Goal: Navigation & Orientation: Go to known website

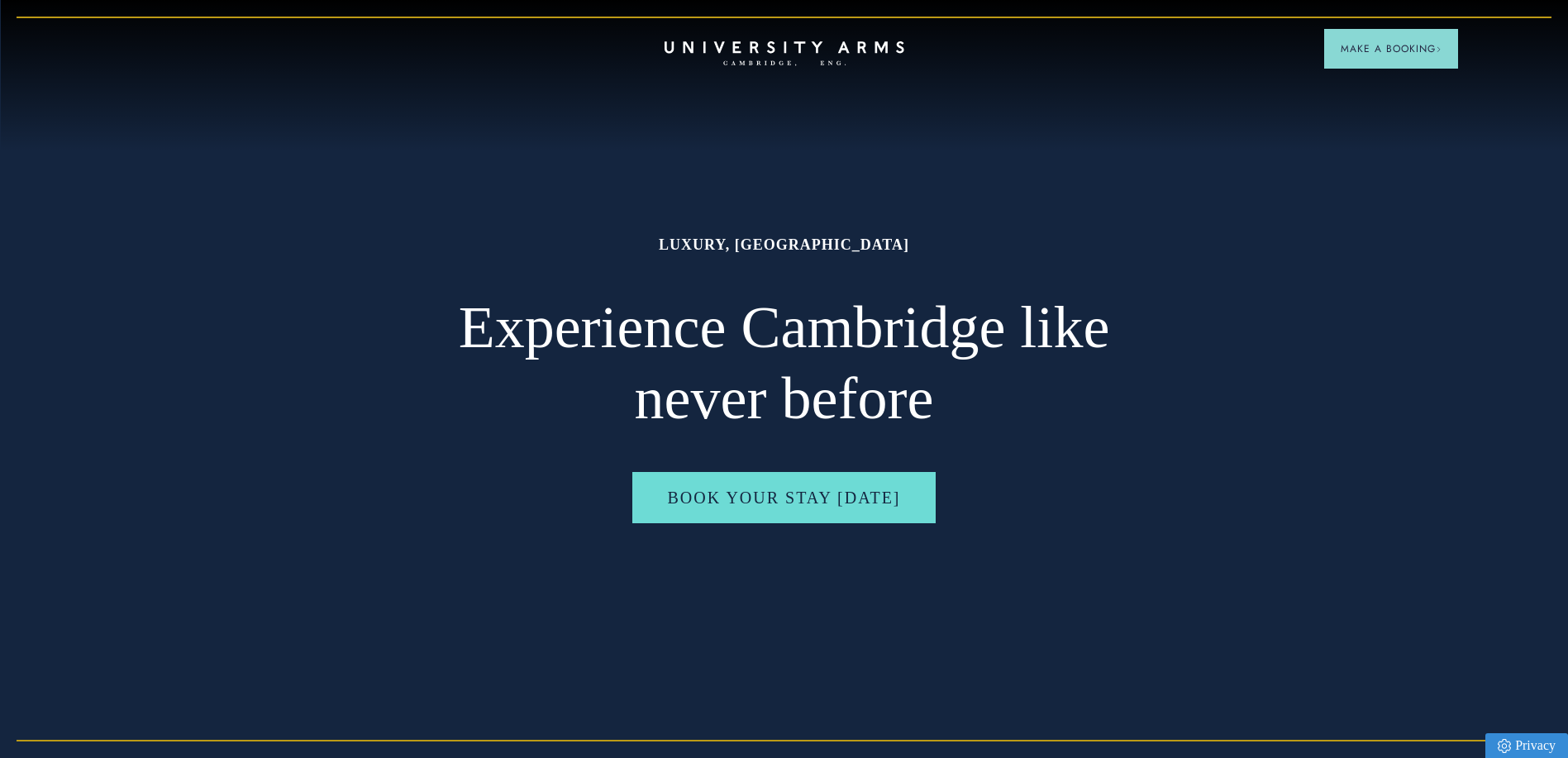
click at [95, 41] on header "CAMBRIDGE’S LEADING LUXURY HOTEL SINCE [DATE] Make a Booking" at bounding box center [784, 45] width 1568 height 91
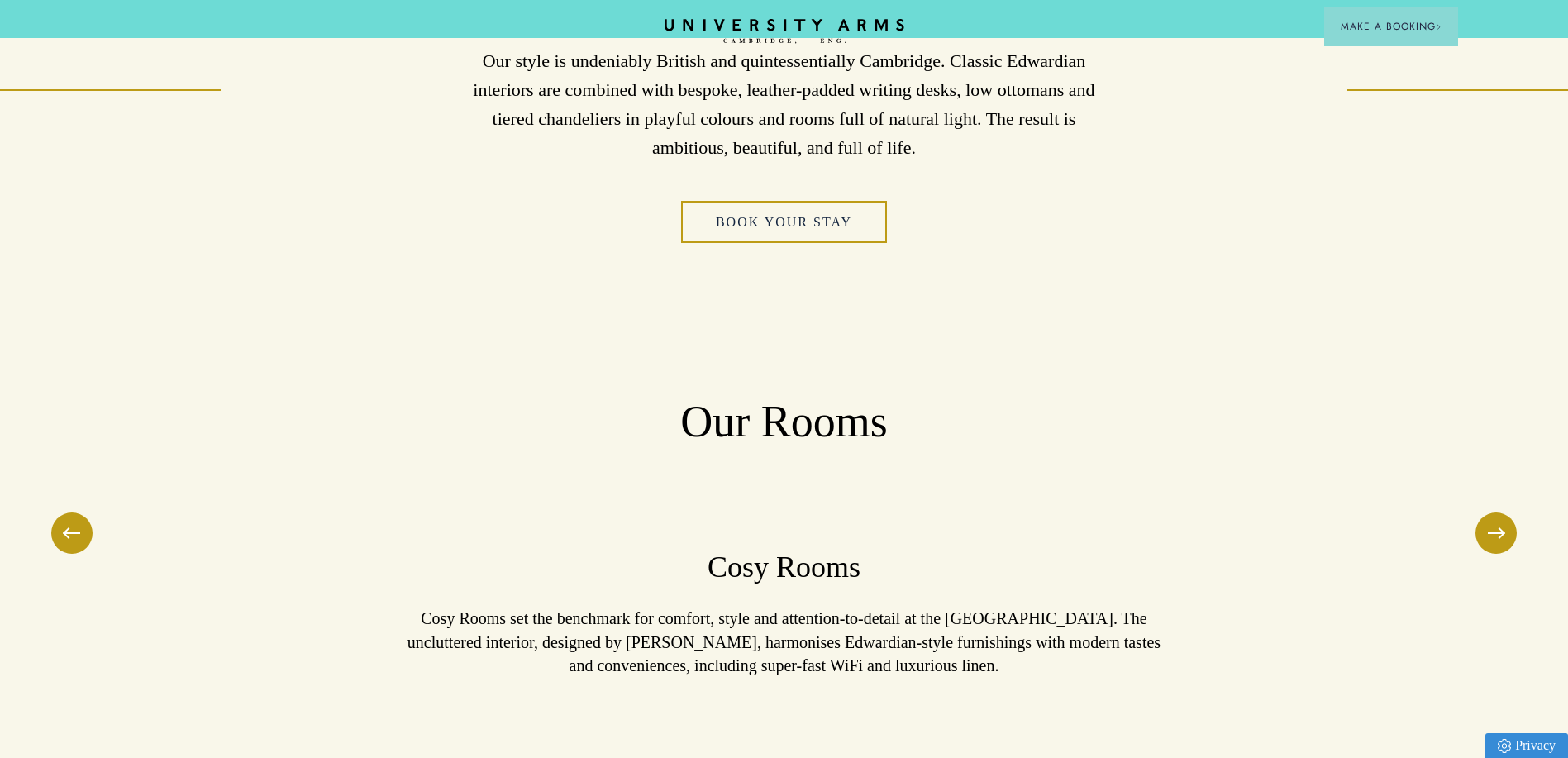
scroll to position [1571, 0]
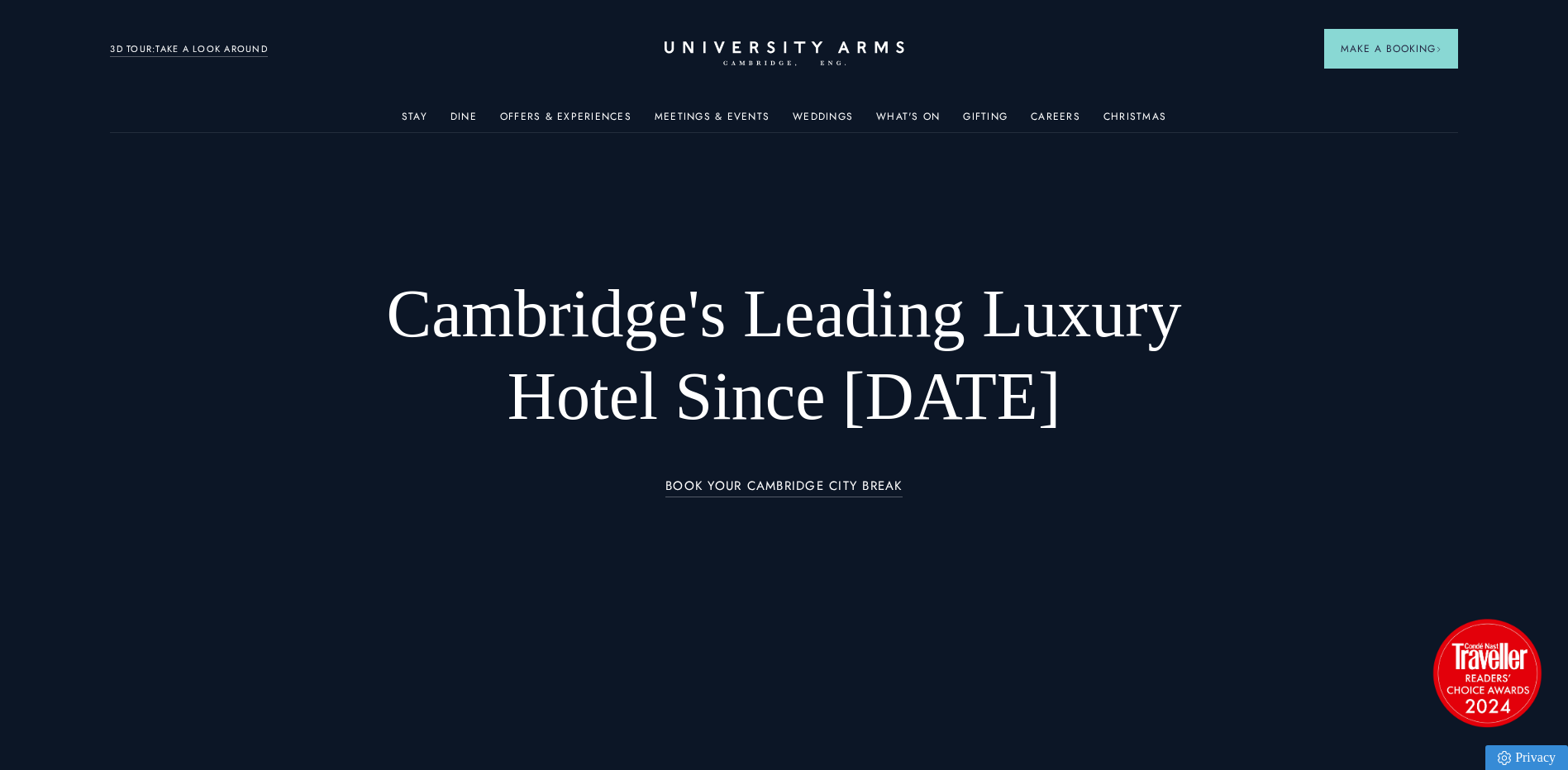
click at [217, 43] on link "3D TOUR:TAKE A LOOK AROUND" at bounding box center [188, 50] width 158 height 15
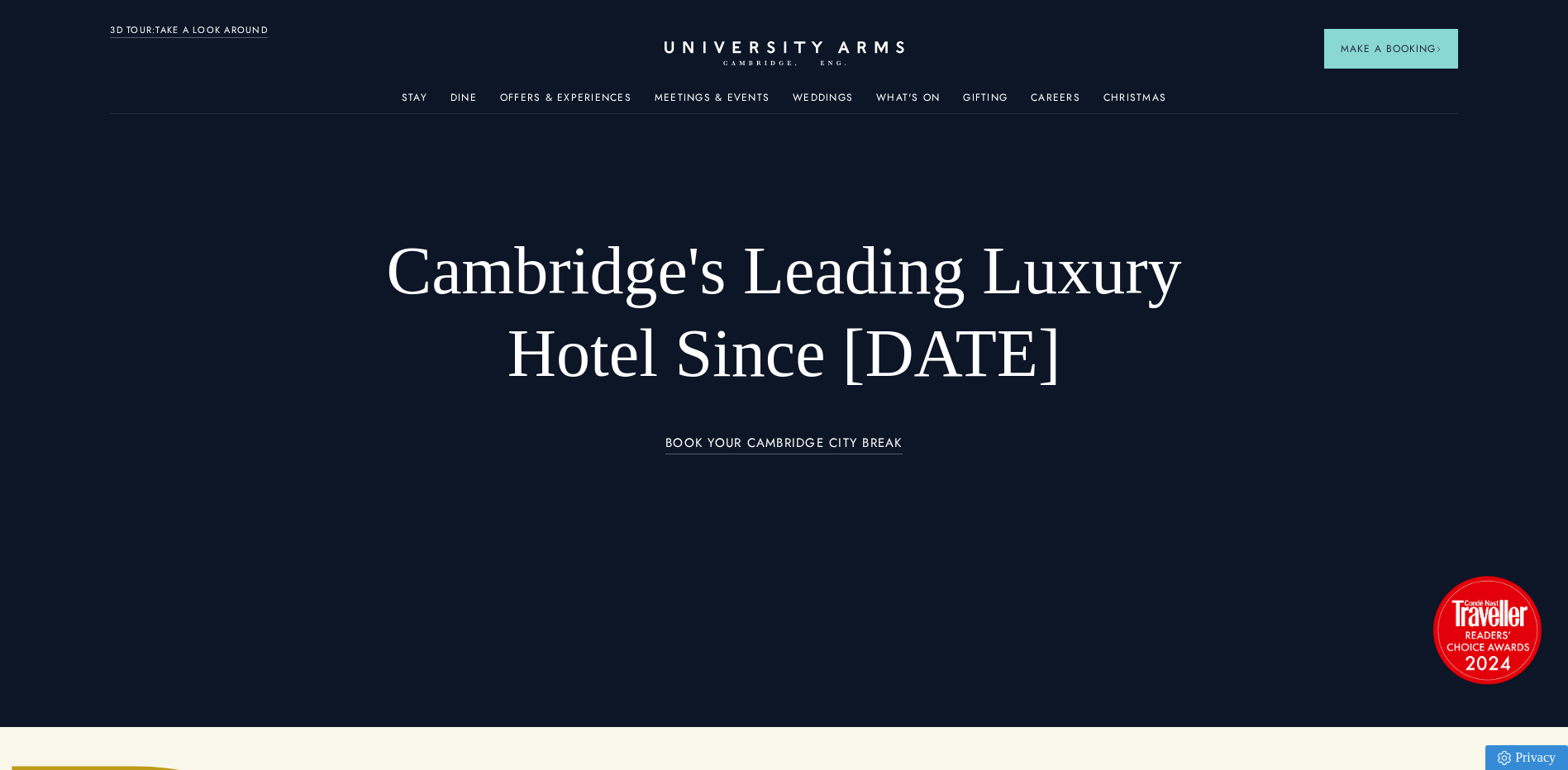
scroll to position [82, 0]
